Goal: Check status: Check status

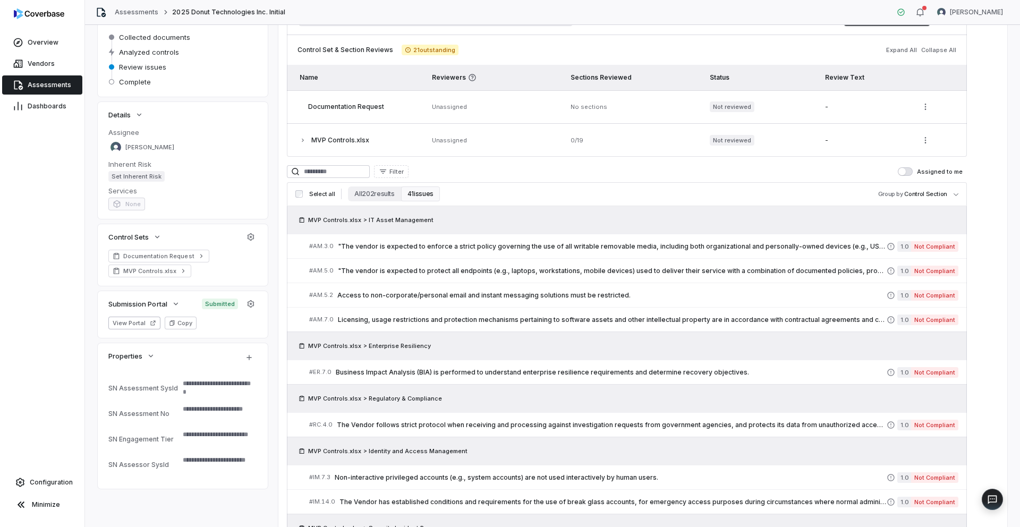
scroll to position [169, 0]
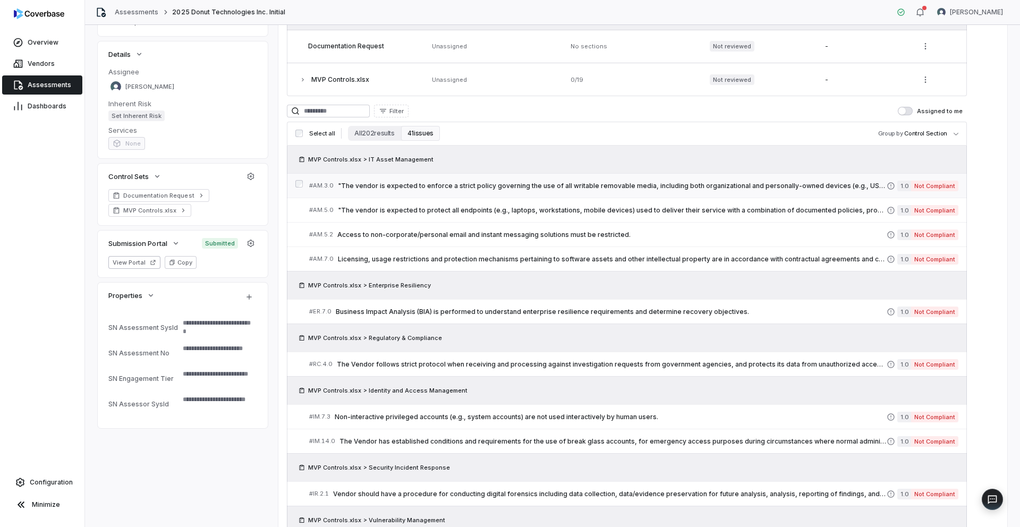
click at [478, 188] on span ""The vendor is expected to enforce a strict policy governing the use of all wri…" at bounding box center [612, 186] width 549 height 9
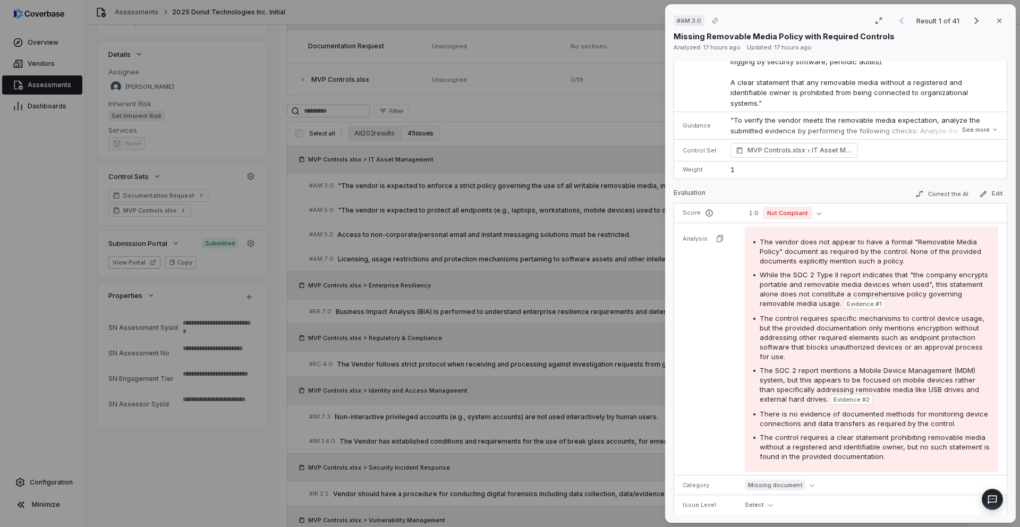
scroll to position [203, 0]
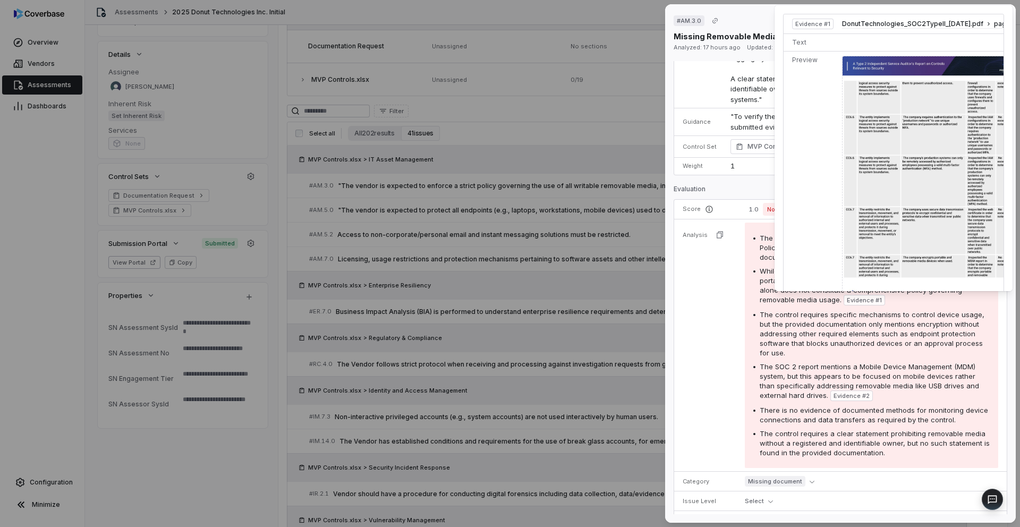
click at [882, 298] on span "Evidence # 1" at bounding box center [864, 300] width 35 height 9
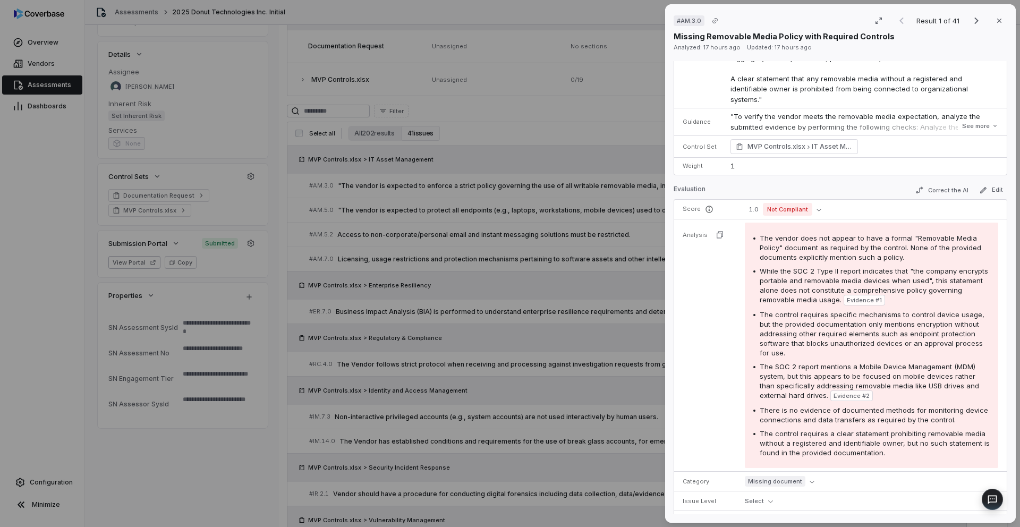
click at [882, 301] on span "Evidence # 1" at bounding box center [864, 300] width 35 height 9
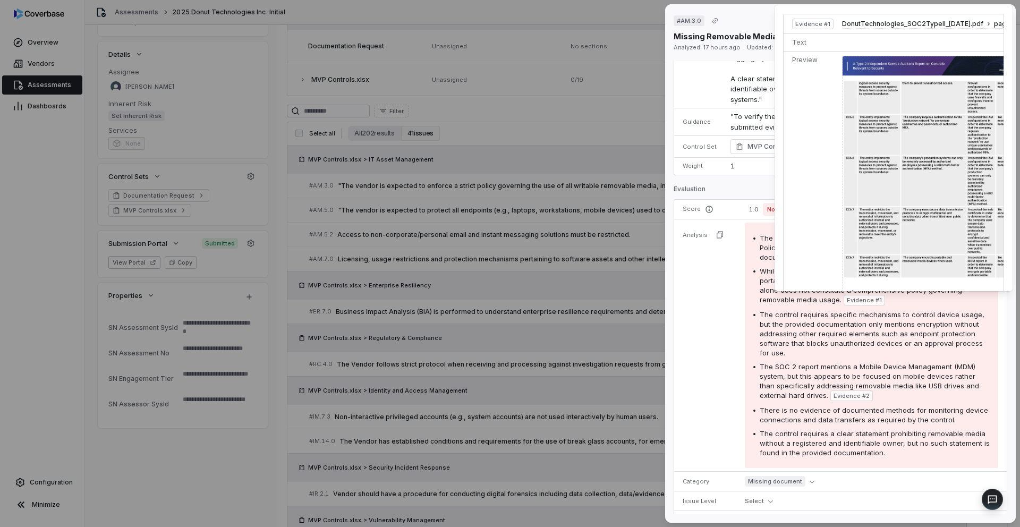
click at [887, 227] on img at bounding box center [930, 179] width 177 height 247
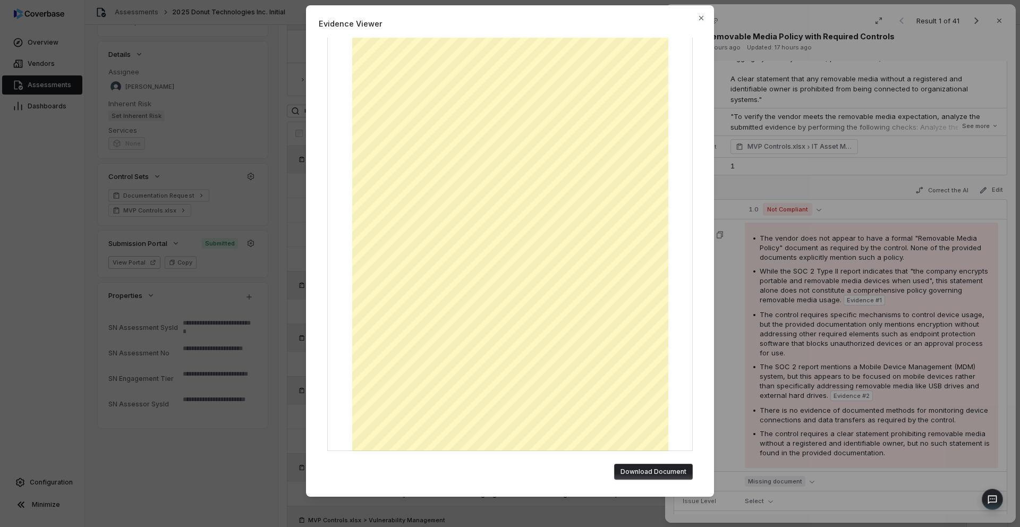
scroll to position [13, 0]
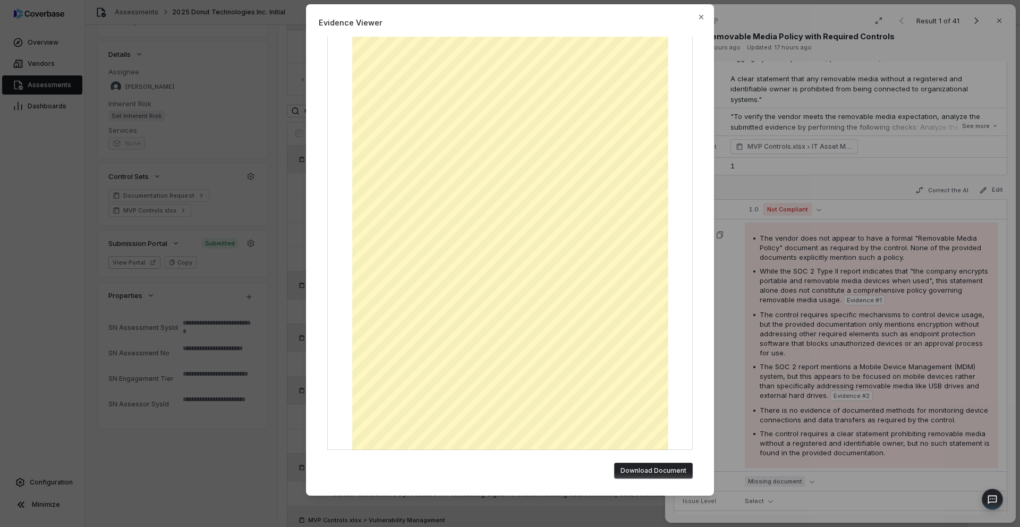
click at [864, 276] on div "Evidence Viewer DonutTechnologies_SOC2TypeII_[DATE].pdf | Page 56 of 76 Downloa…" at bounding box center [510, 257] width 1020 height 540
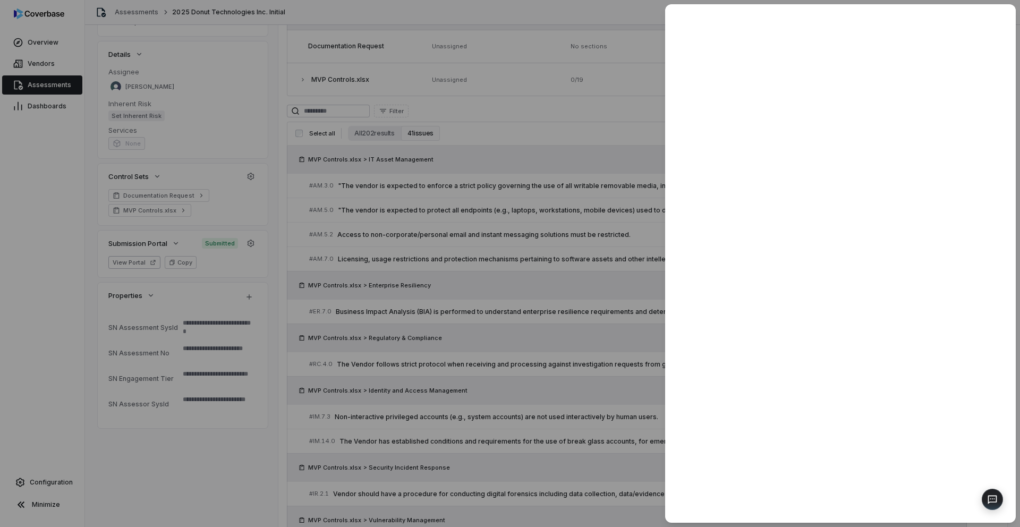
click at [458, 272] on div at bounding box center [510, 263] width 1020 height 527
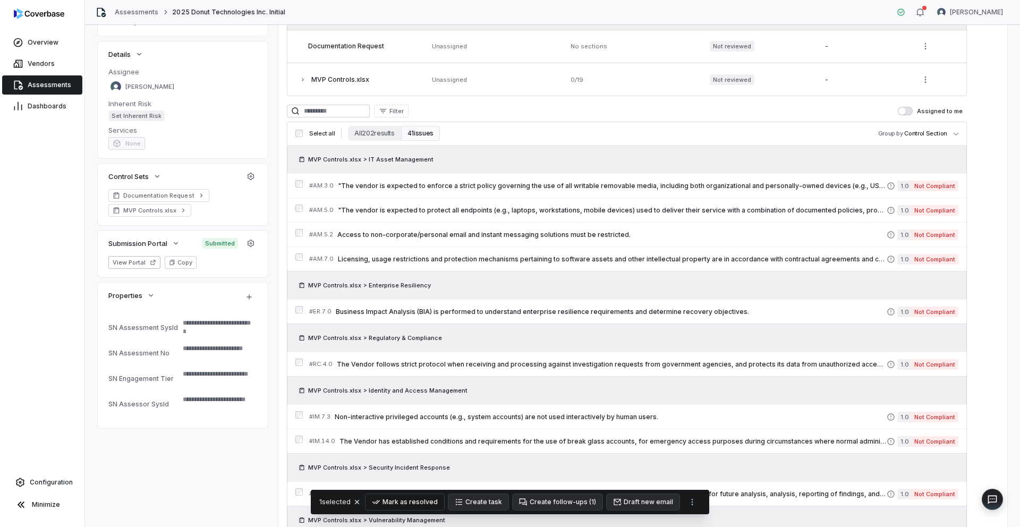
click at [431, 501] on button "Mark as resolved" at bounding box center [405, 502] width 79 height 16
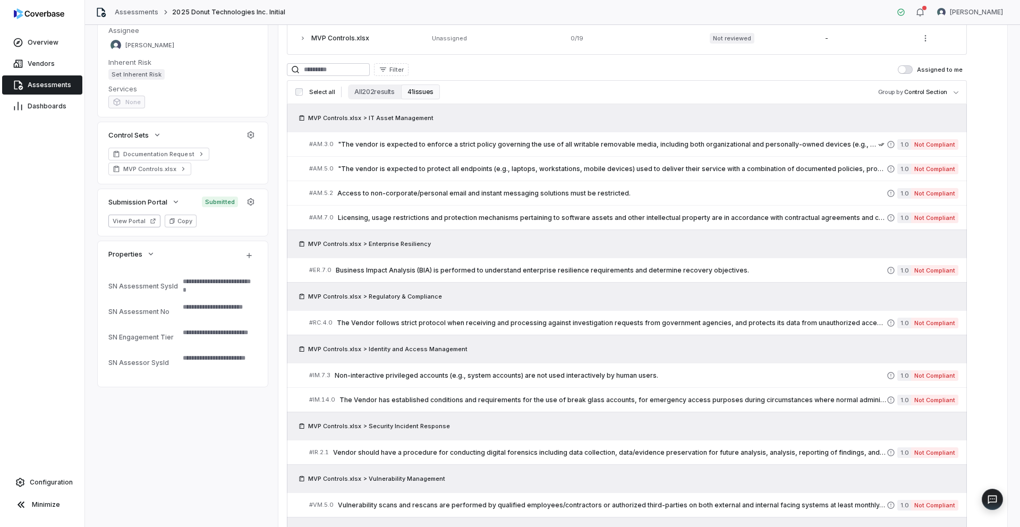
scroll to position [215, 0]
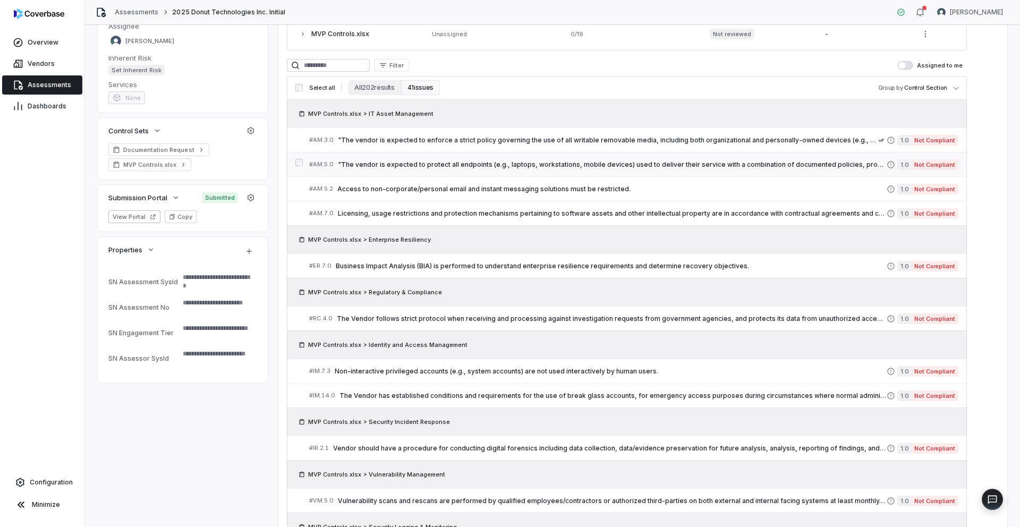
click at [469, 168] on span ""The vendor is expected to protect all endpoints (e.g., laptops, workstations, …" at bounding box center [612, 165] width 549 height 9
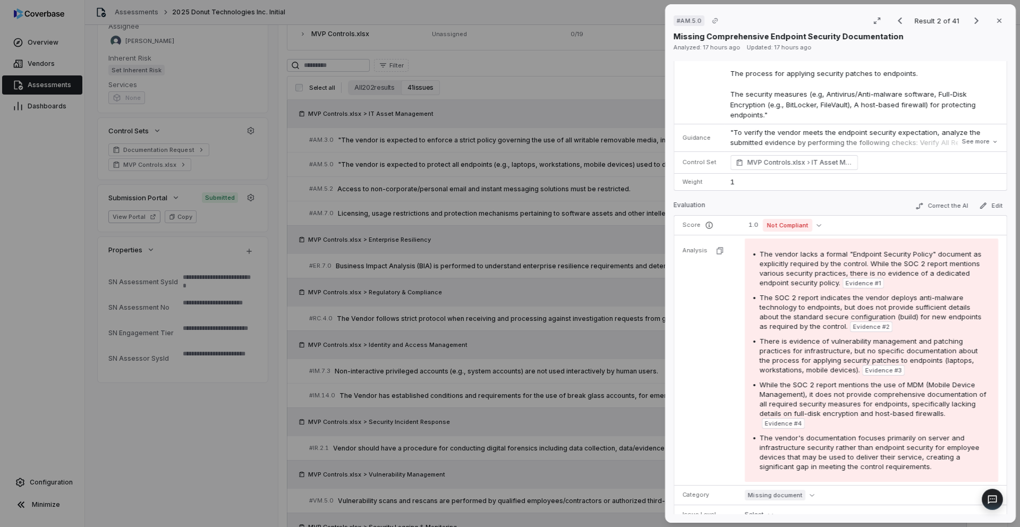
scroll to position [200, 0]
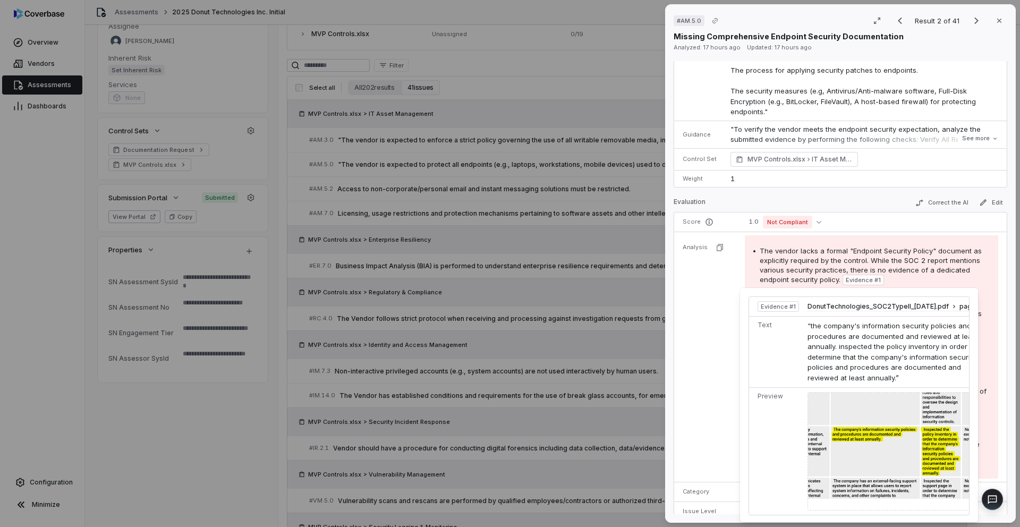
click at [881, 408] on img at bounding box center [896, 451] width 177 height 119
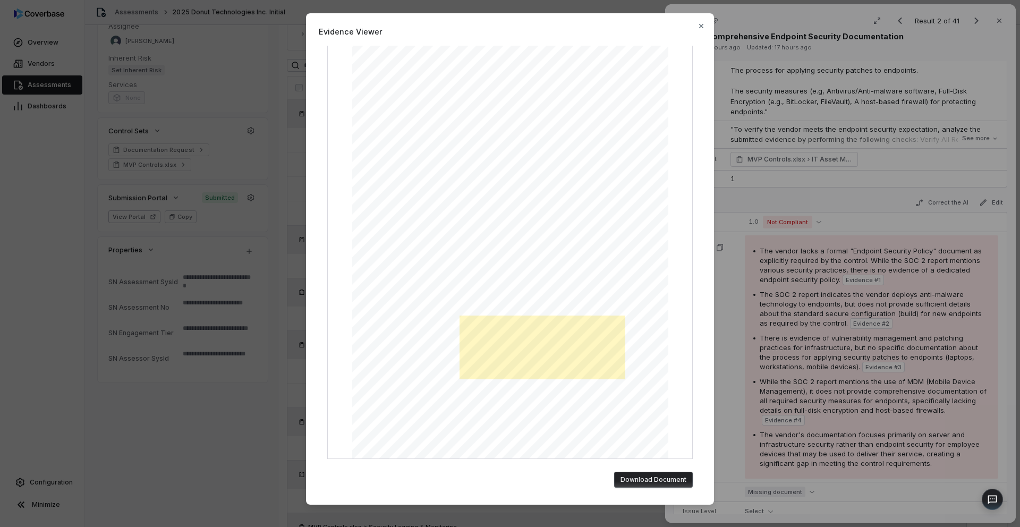
scroll to position [4, 0]
click at [817, 176] on div "Evidence Viewer "the company's information security policies and procedures are…" at bounding box center [510, 263] width 1020 height 527
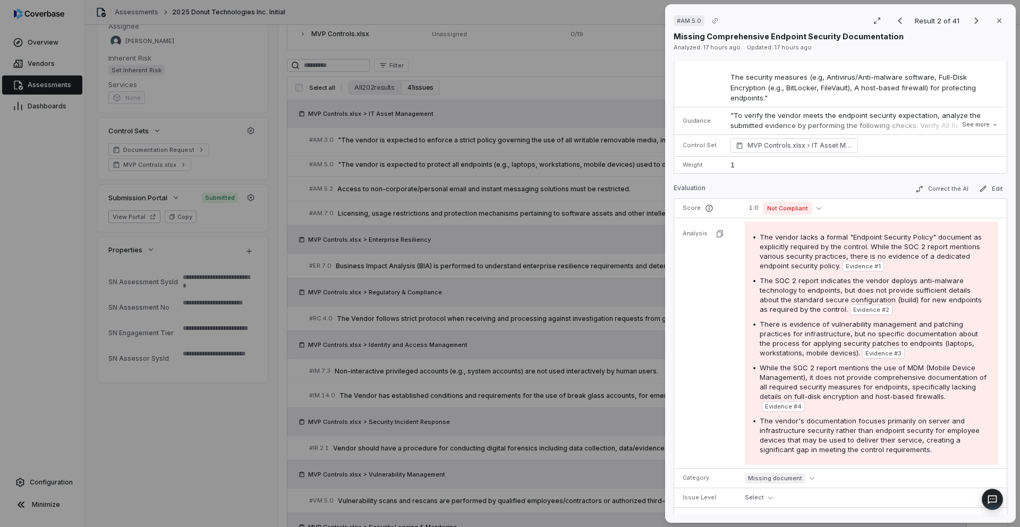
scroll to position [215, 0]
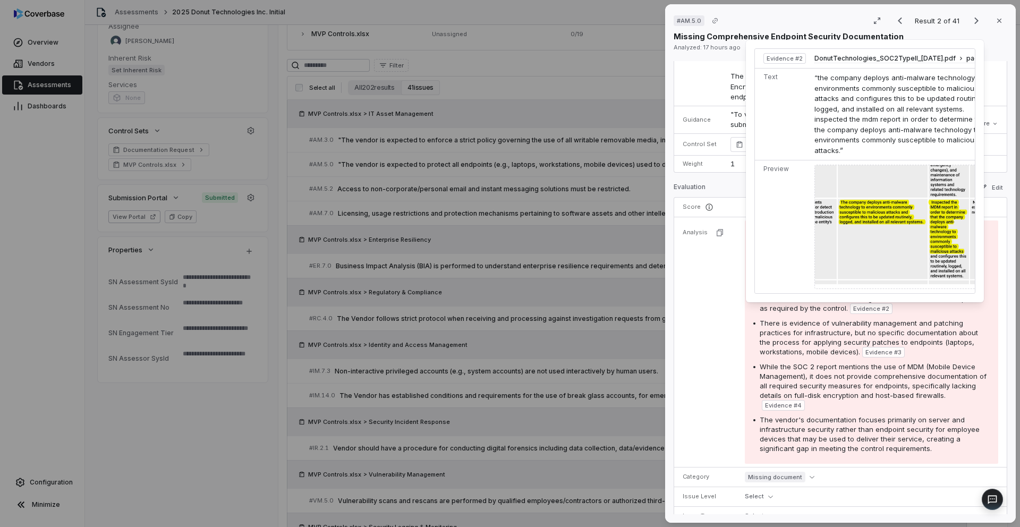
click at [854, 310] on span "Evidence # 2" at bounding box center [872, 309] width 36 height 9
click at [881, 224] on img at bounding box center [903, 227] width 177 height 124
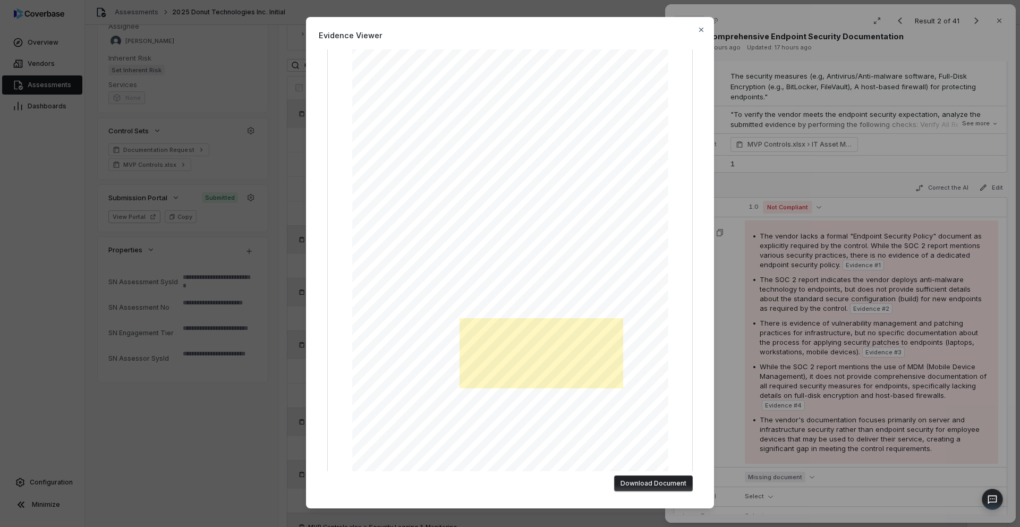
scroll to position [103, 0]
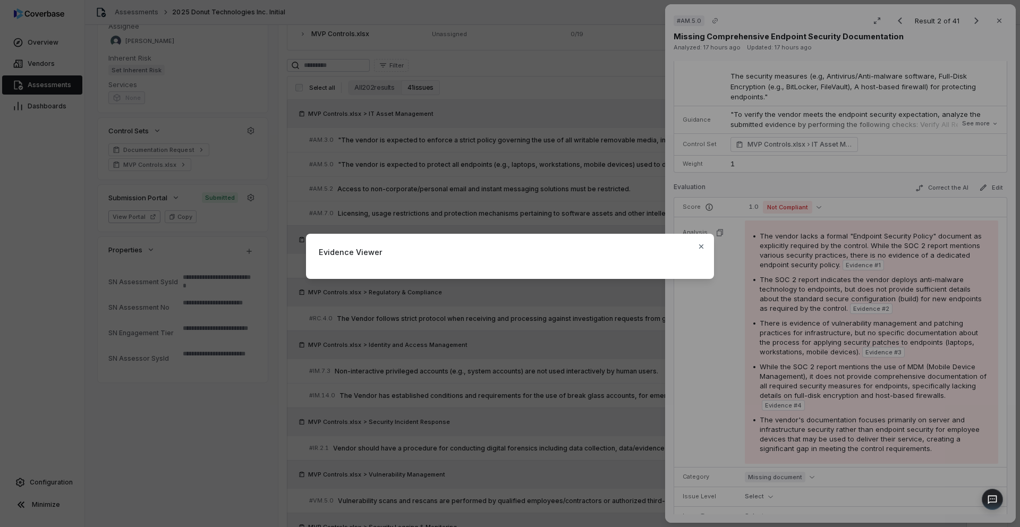
click at [788, 317] on div "Evidence Viewer Close" at bounding box center [510, 263] width 1020 height 527
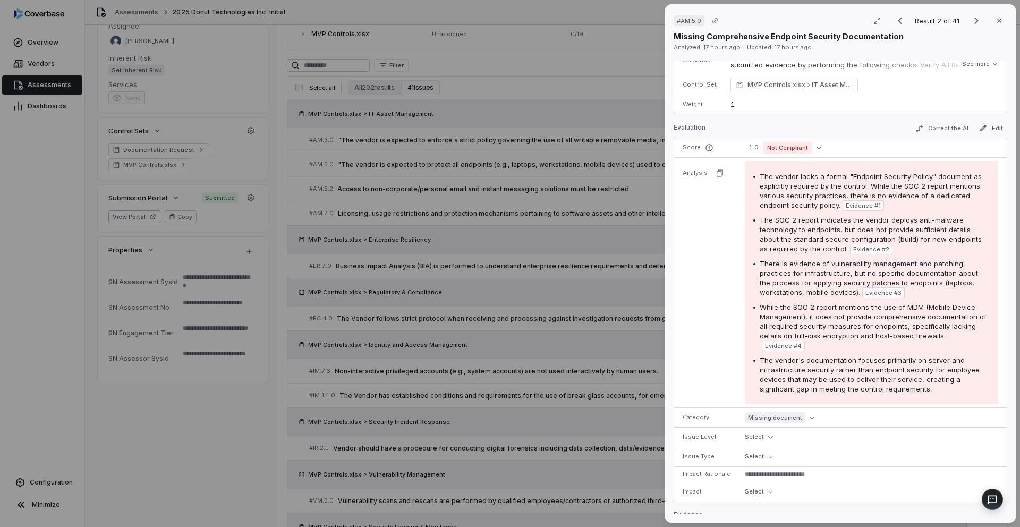
scroll to position [285, 0]
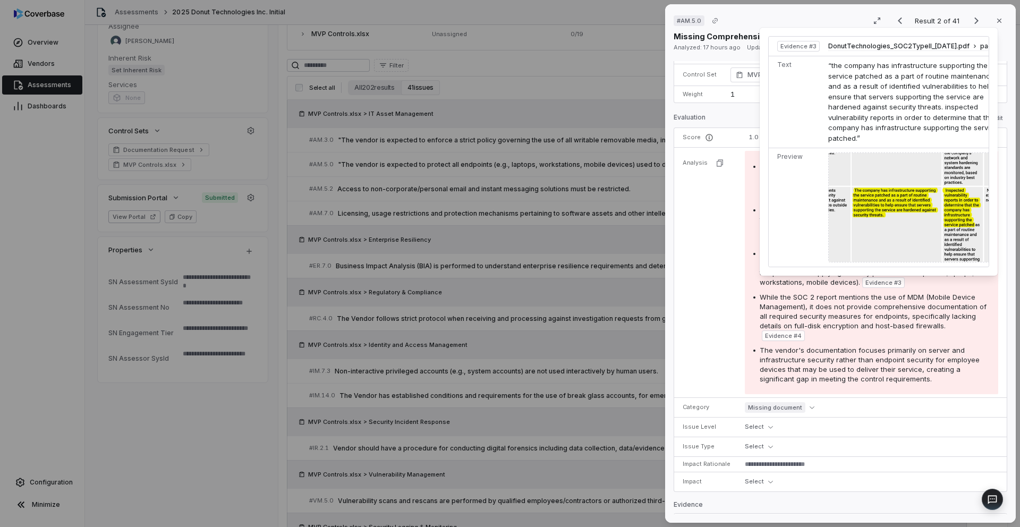
click at [882, 285] on span "Evidence # 3" at bounding box center [884, 283] width 36 height 9
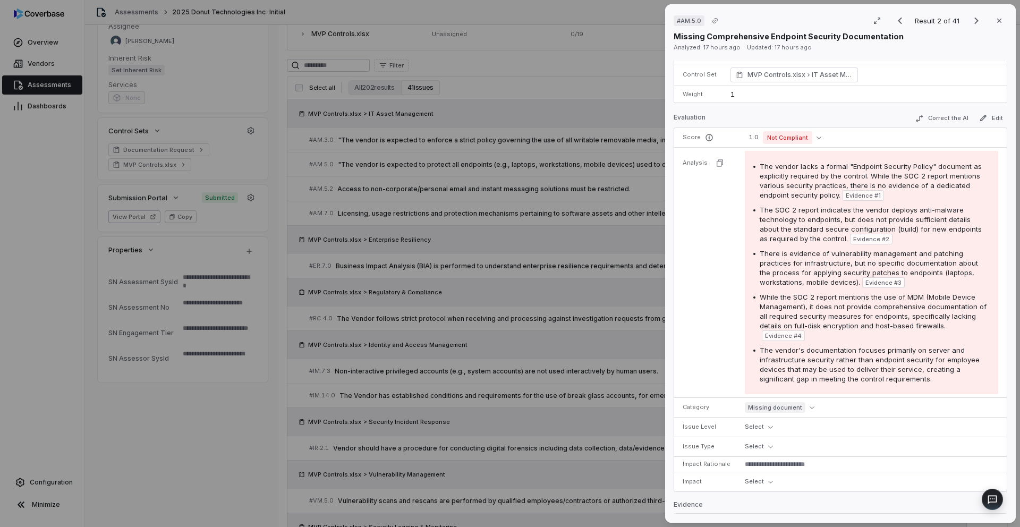
click at [880, 283] on span "Evidence # 3" at bounding box center [884, 283] width 36 height 9
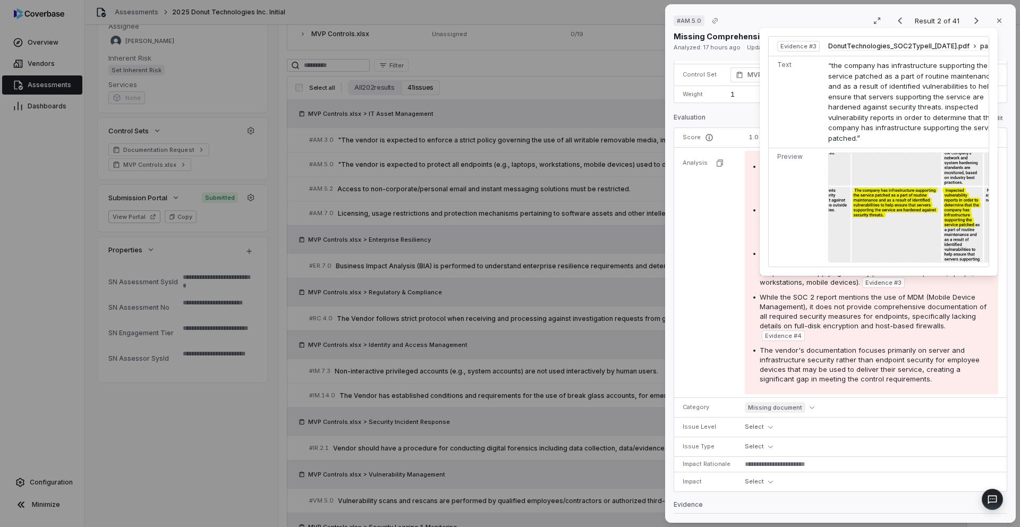
click at [918, 218] on img at bounding box center [917, 208] width 177 height 110
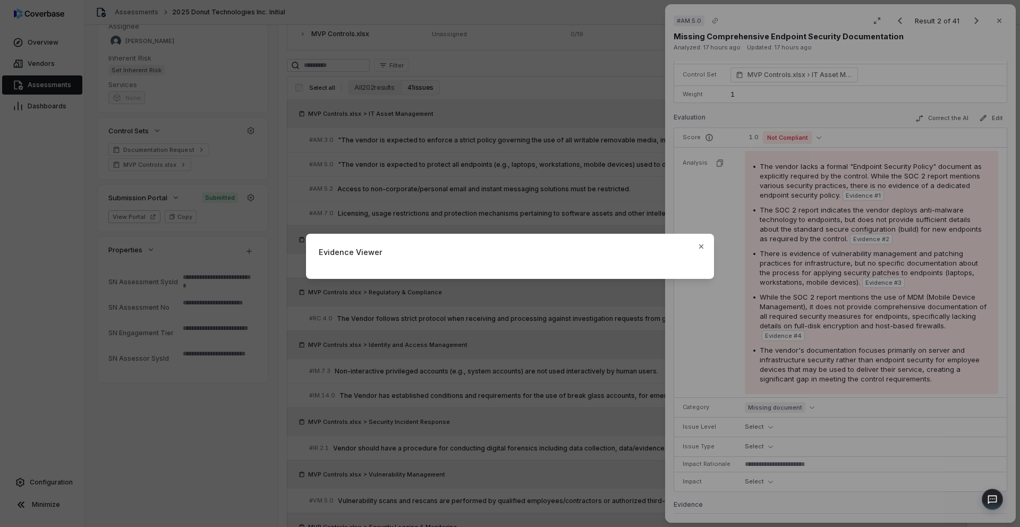
click at [788, 408] on div "Evidence Viewer Close" at bounding box center [510, 263] width 1020 height 527
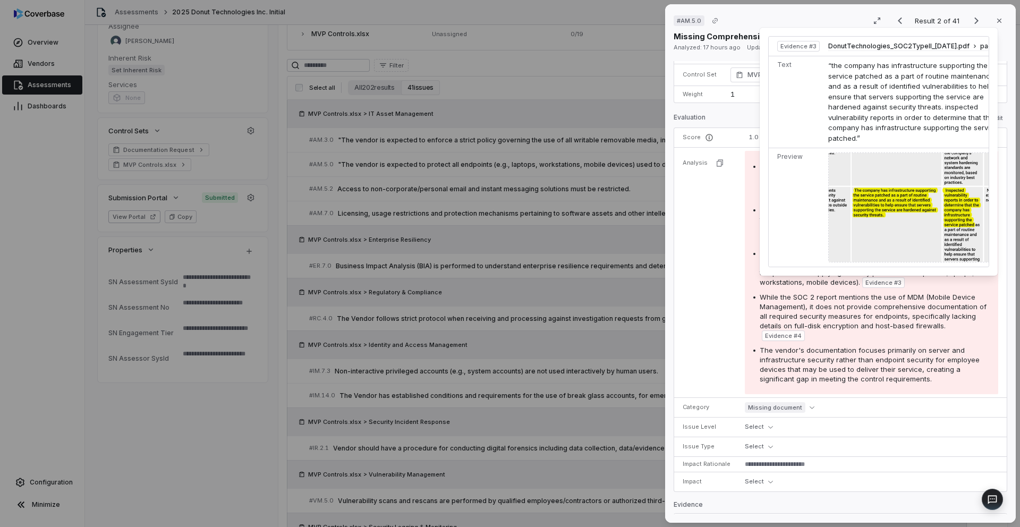
click at [884, 200] on img at bounding box center [917, 208] width 177 height 110
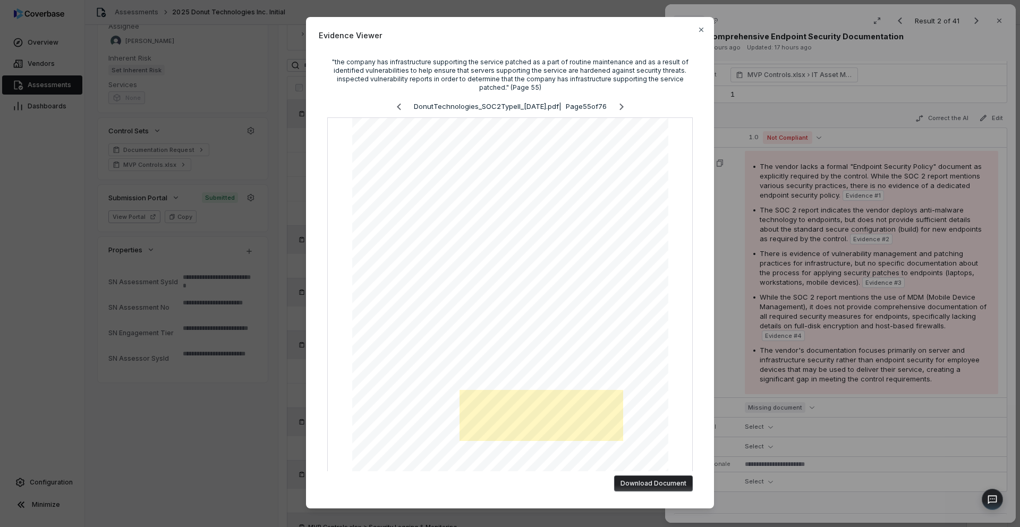
click at [783, 424] on div "Evidence Viewer "the company has infrastructure supporting the service patched …" at bounding box center [510, 263] width 1020 height 527
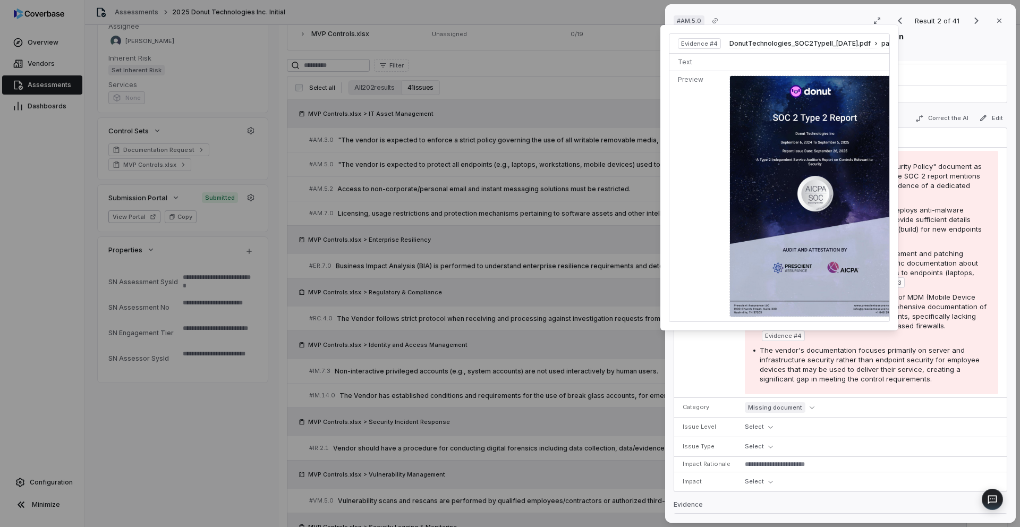
click at [781, 286] on img at bounding box center [815, 196] width 171 height 242
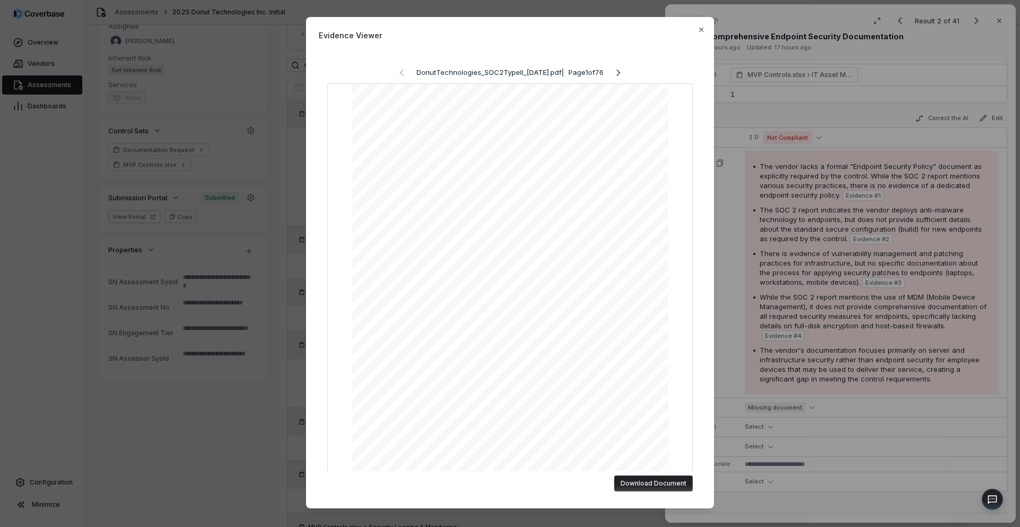
scroll to position [69, 0]
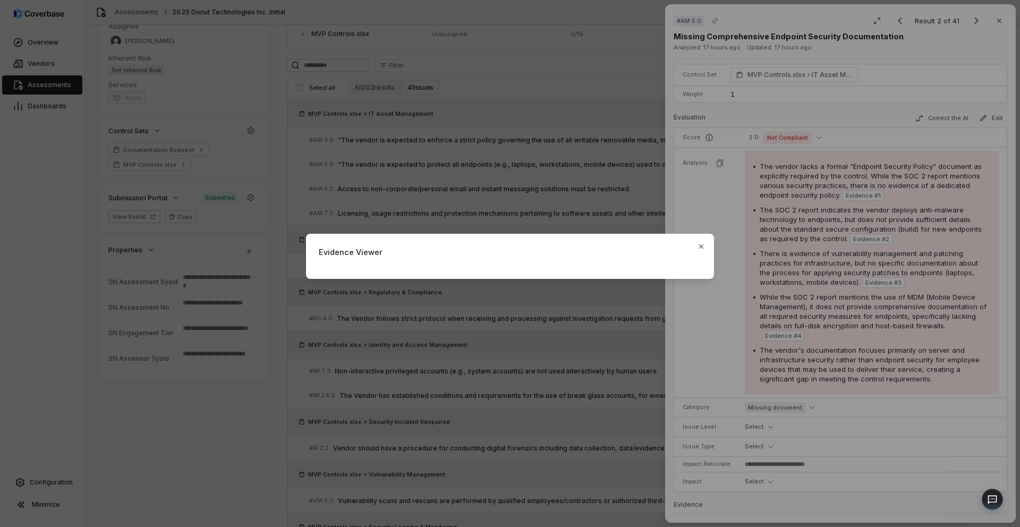
click at [873, 379] on div "Evidence Viewer Close" at bounding box center [510, 263] width 1020 height 527
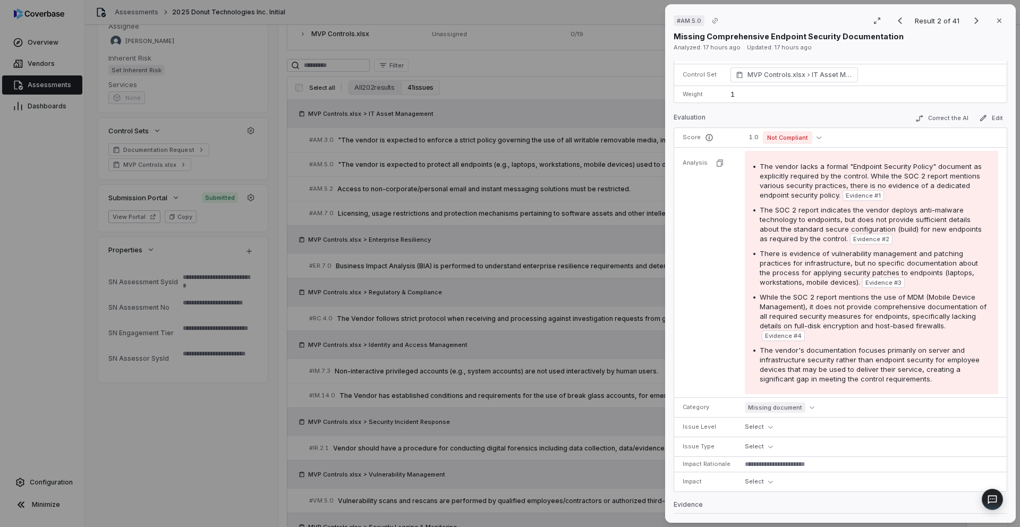
click at [395, 307] on div "# AM.5.0 Result 2 of 41 Close Missing Comprehensive Endpoint Security Documenta…" at bounding box center [510, 263] width 1020 height 527
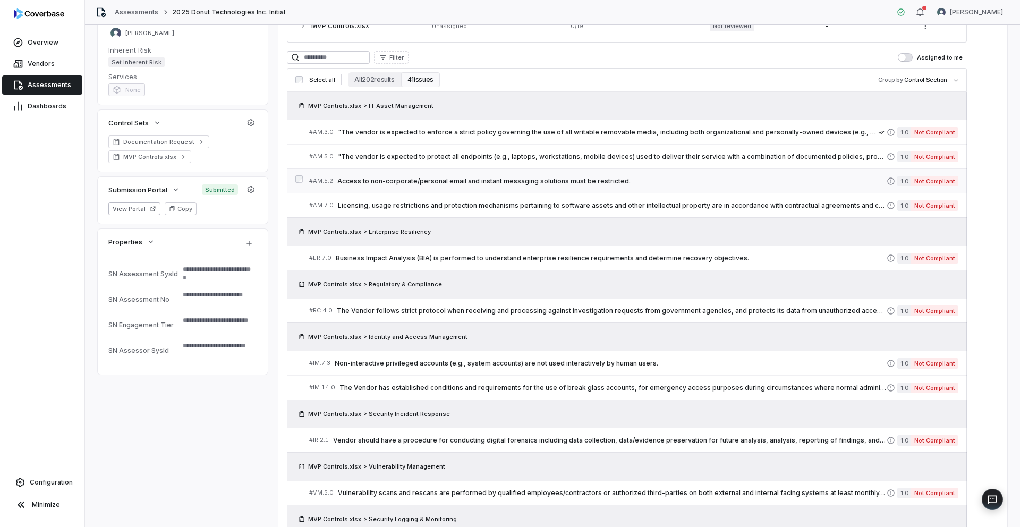
scroll to position [225, 0]
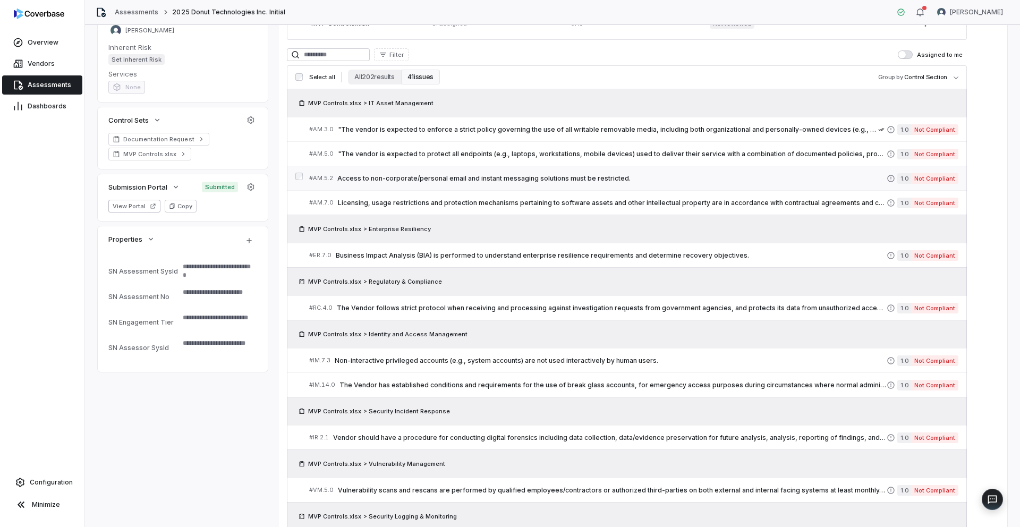
click at [462, 179] on span "Access to non-corporate/personal email and instant messaging solutions must be …" at bounding box center [613, 178] width 550 height 9
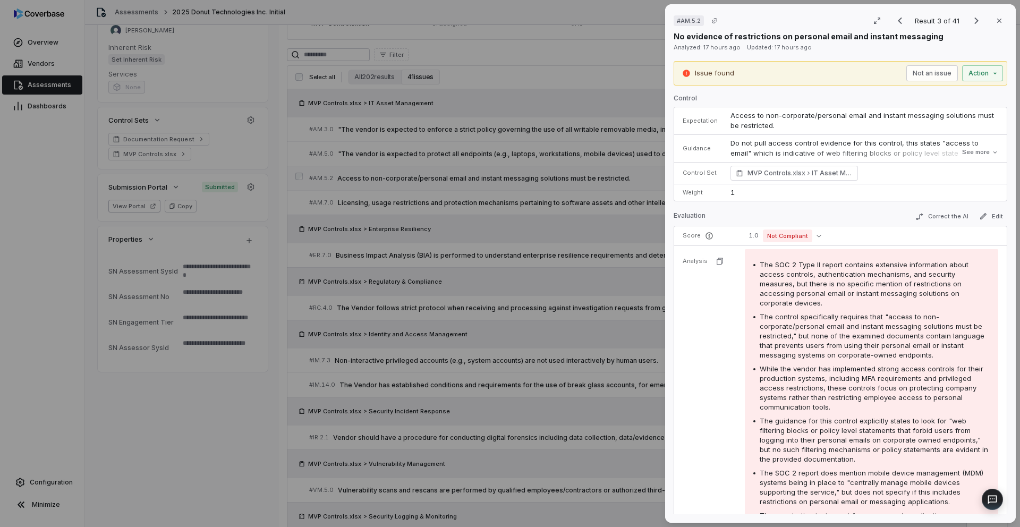
type textarea "*"
